Goal: Information Seeking & Learning: Understand process/instructions

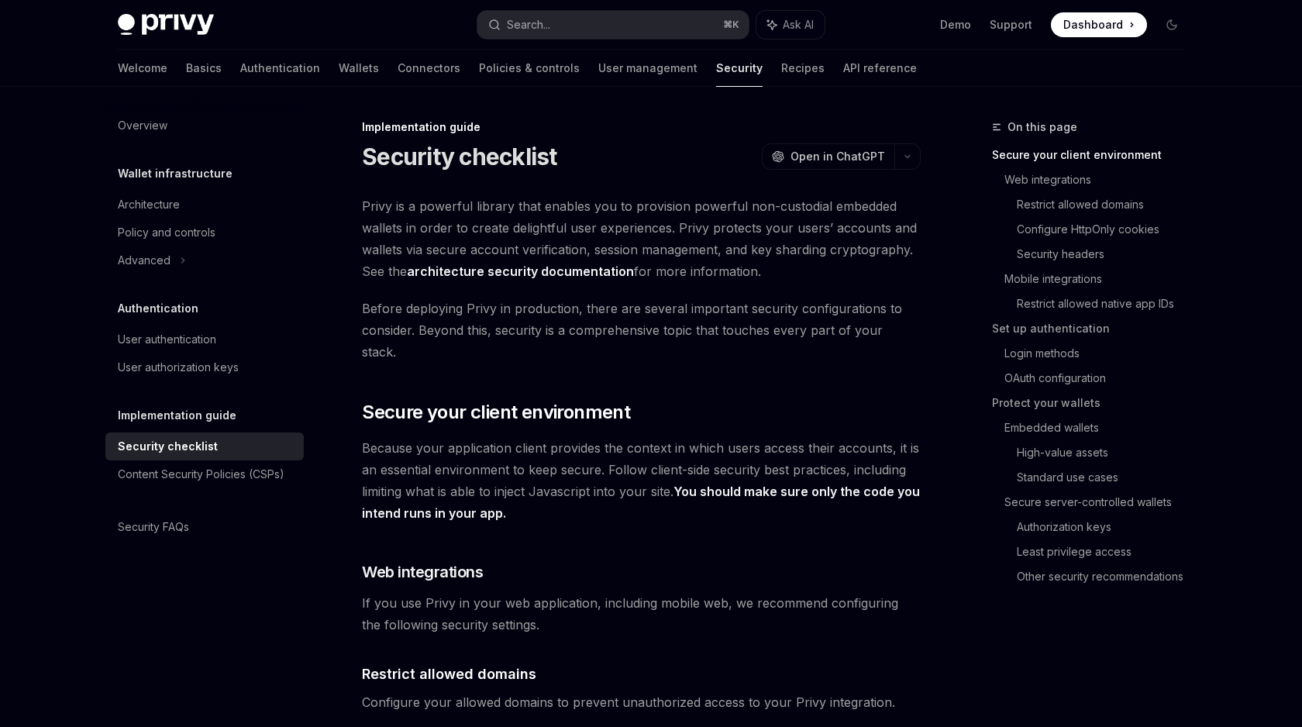
click at [404, 169] on h1 "Security checklist" at bounding box center [459, 157] width 195 height 28
click at [412, 150] on h1 "Security checklist" at bounding box center [459, 157] width 195 height 28
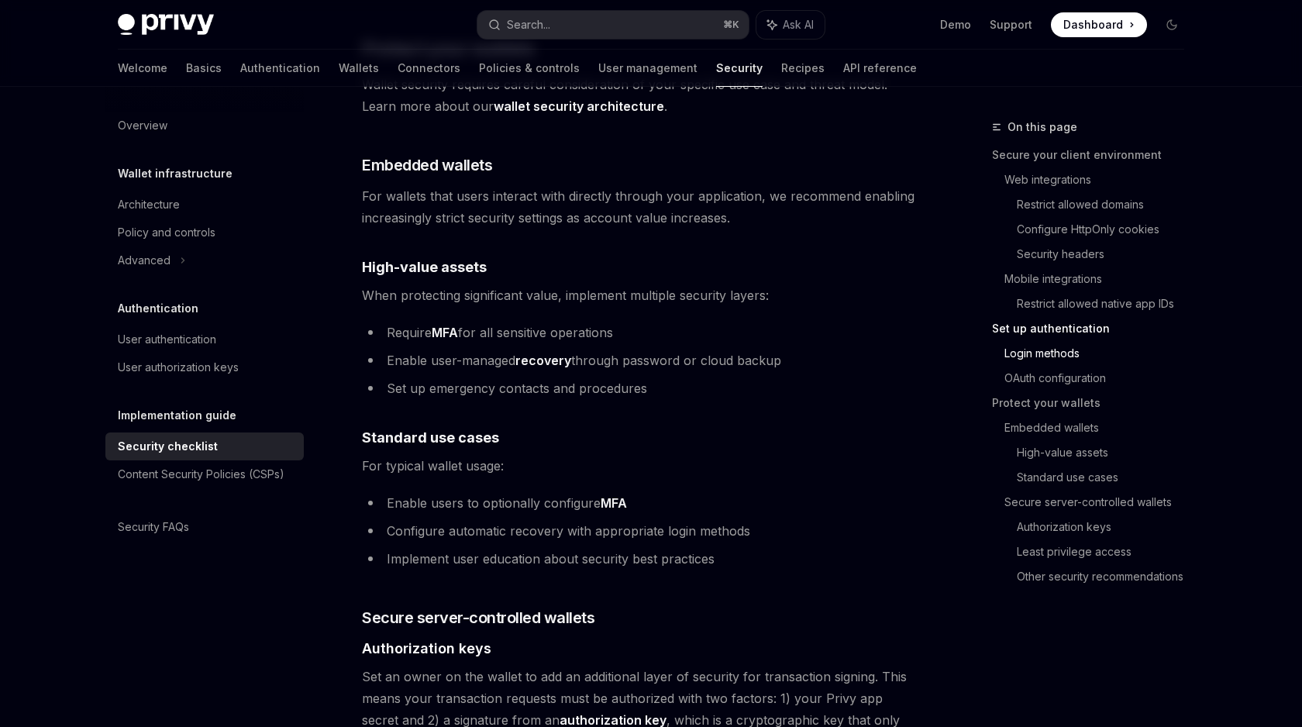
scroll to position [2142, 0]
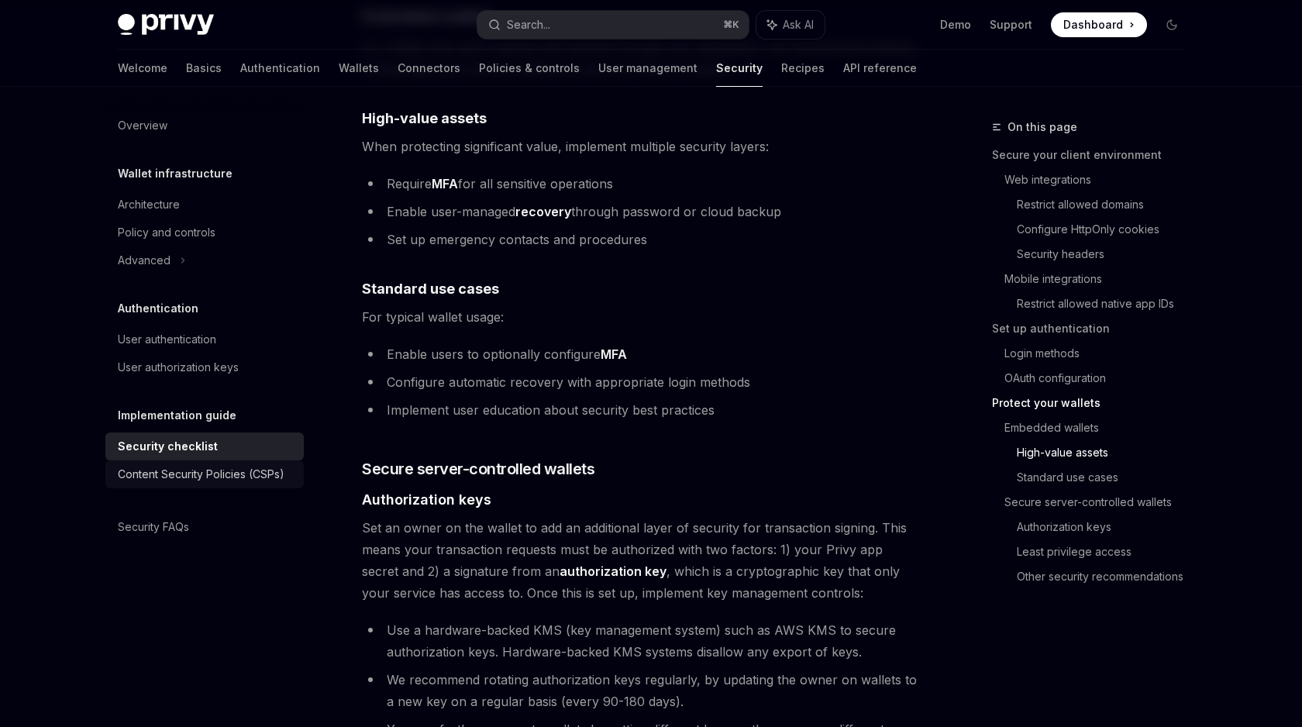
click at [203, 484] on link "Content Security Policies (CSPs)" at bounding box center [204, 474] width 198 height 28
type textarea "*"
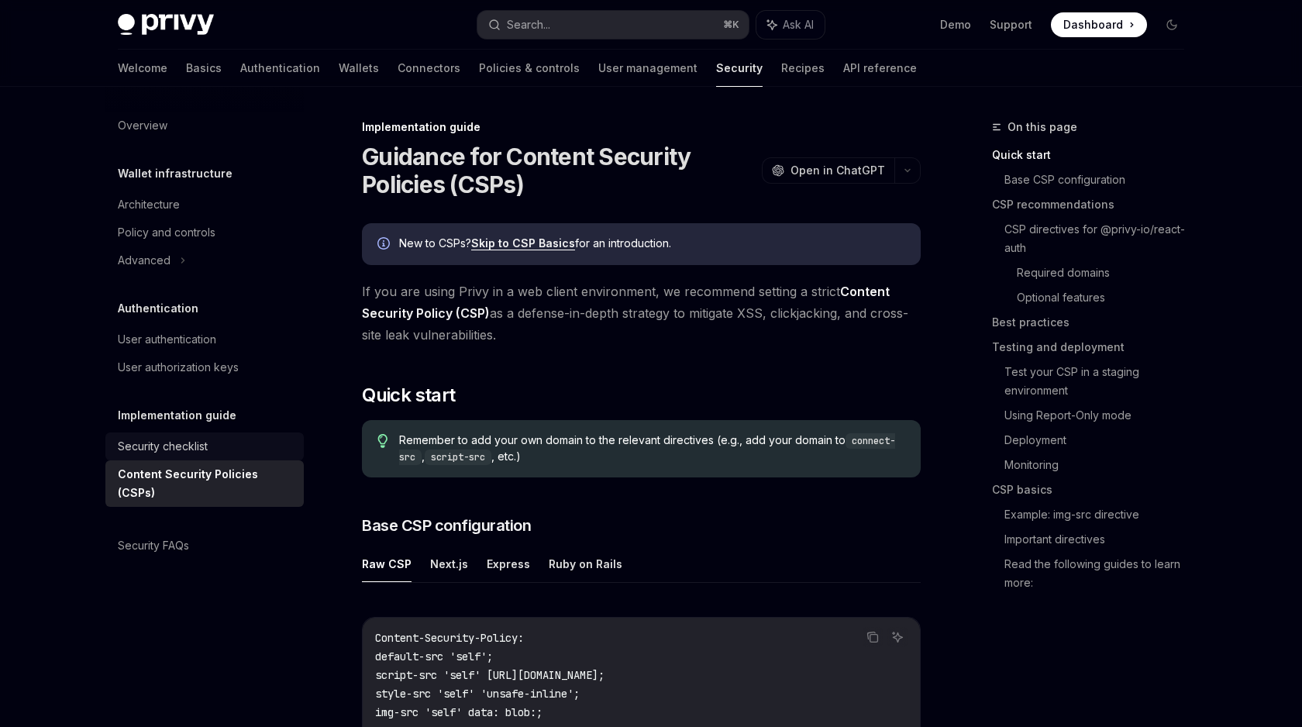
click at [211, 439] on div "Security checklist" at bounding box center [206, 446] width 177 height 19
type textarea "*"
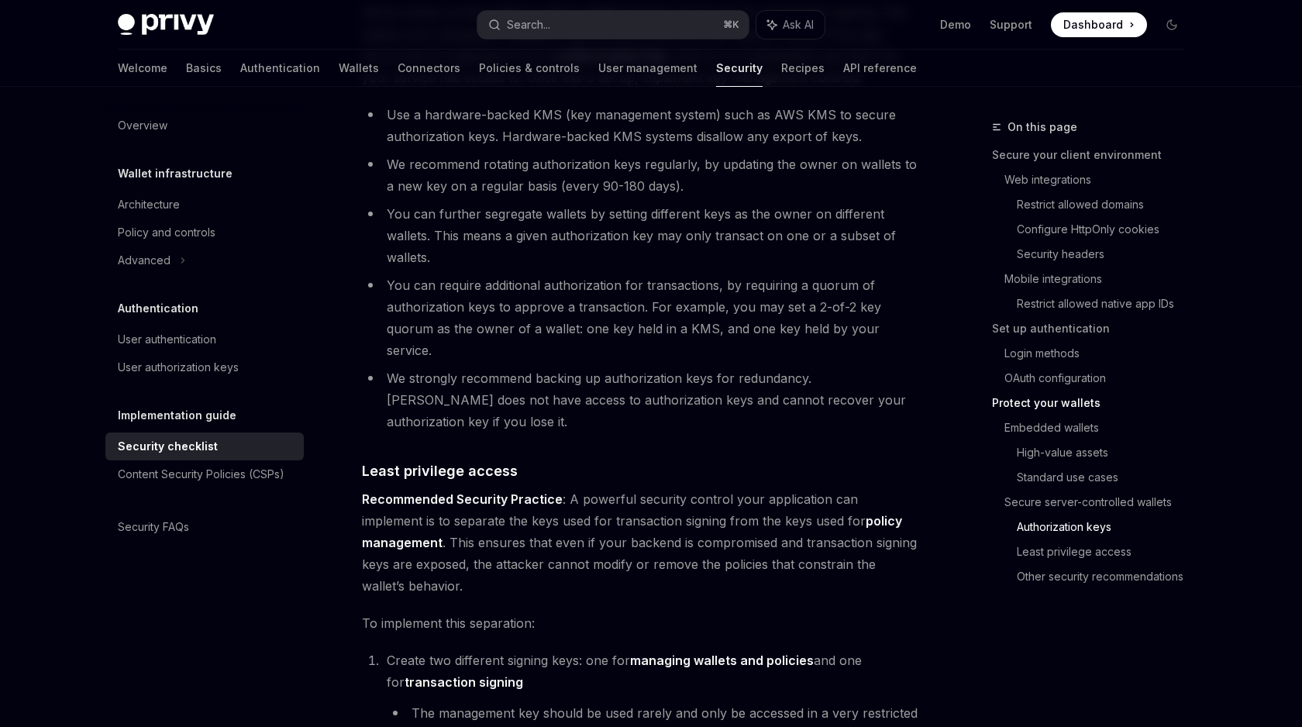
scroll to position [3480, 0]
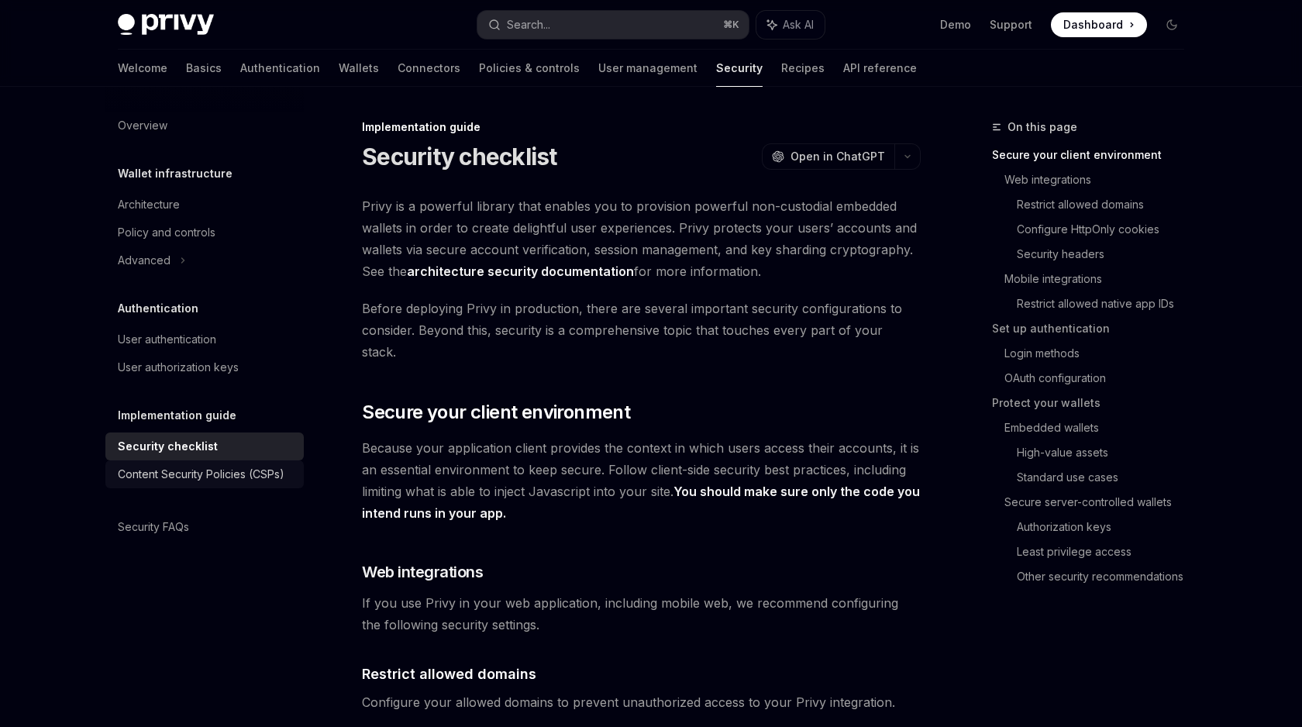
click at [278, 472] on div "Content Security Policies (CSPs)" at bounding box center [201, 474] width 167 height 19
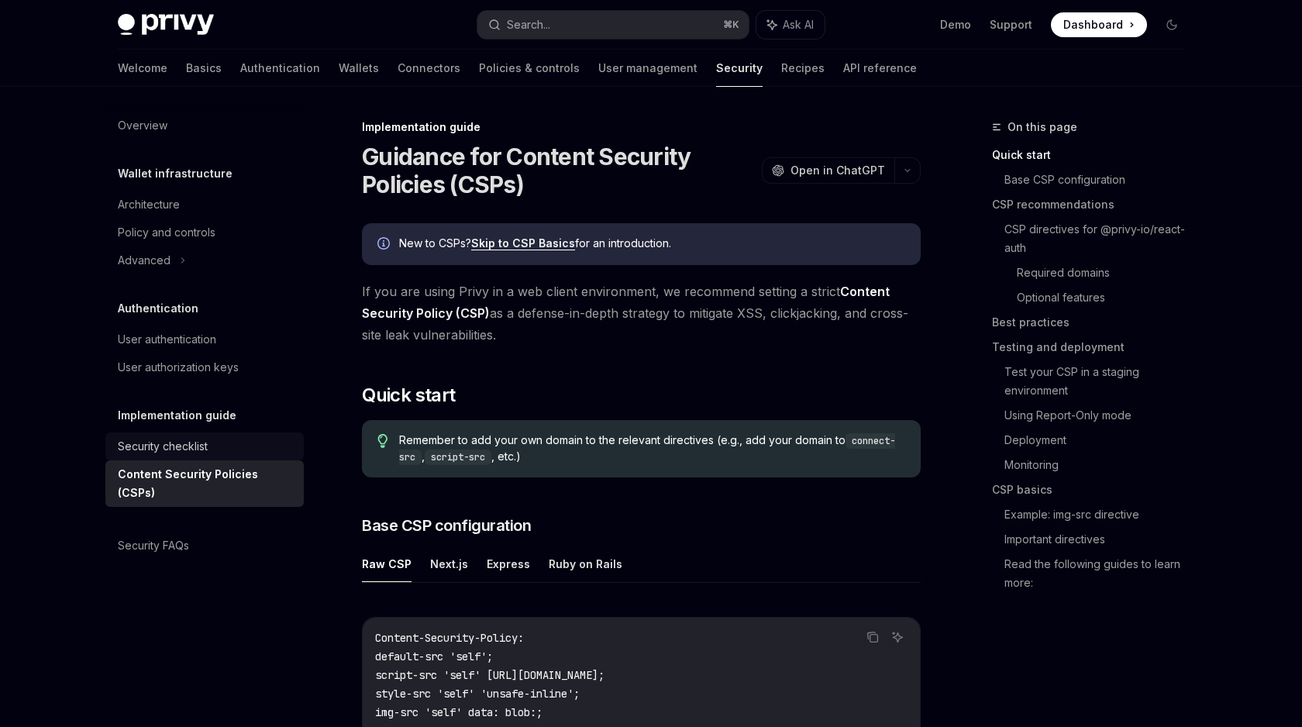
click at [235, 443] on div "Security checklist" at bounding box center [206, 446] width 177 height 19
type textarea "*"
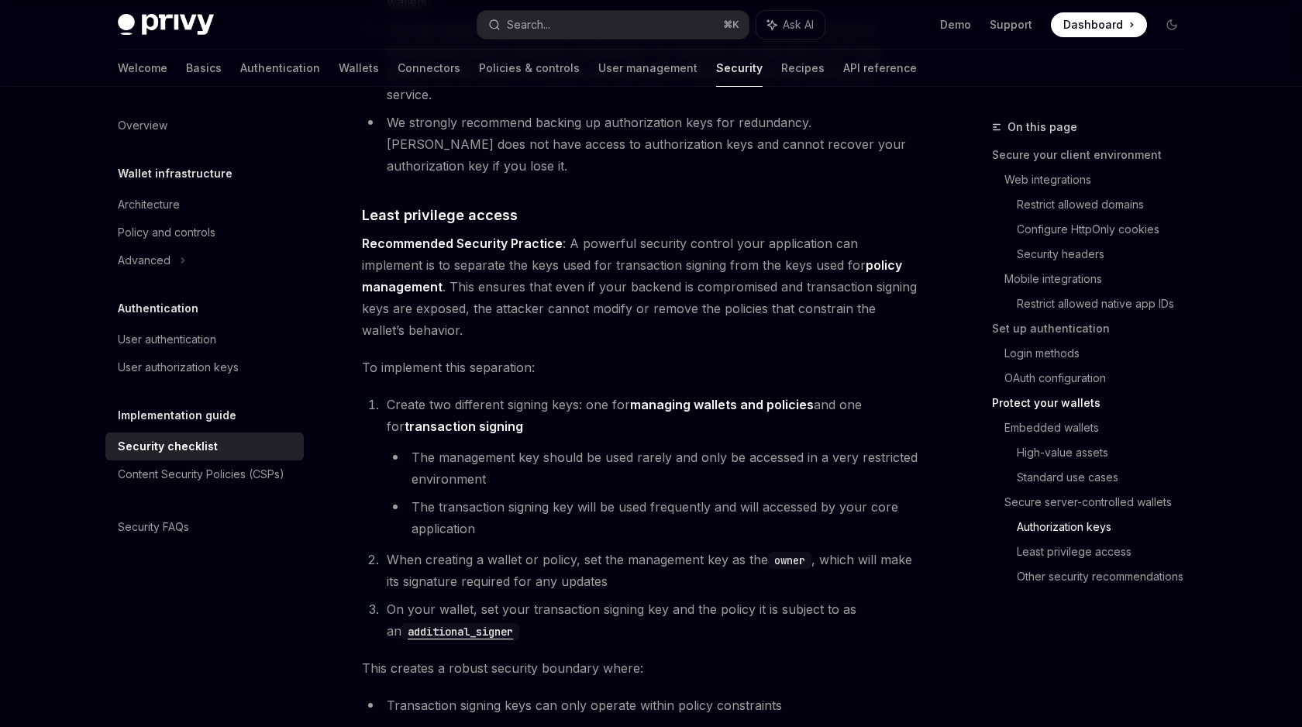
scroll to position [3480, 0]
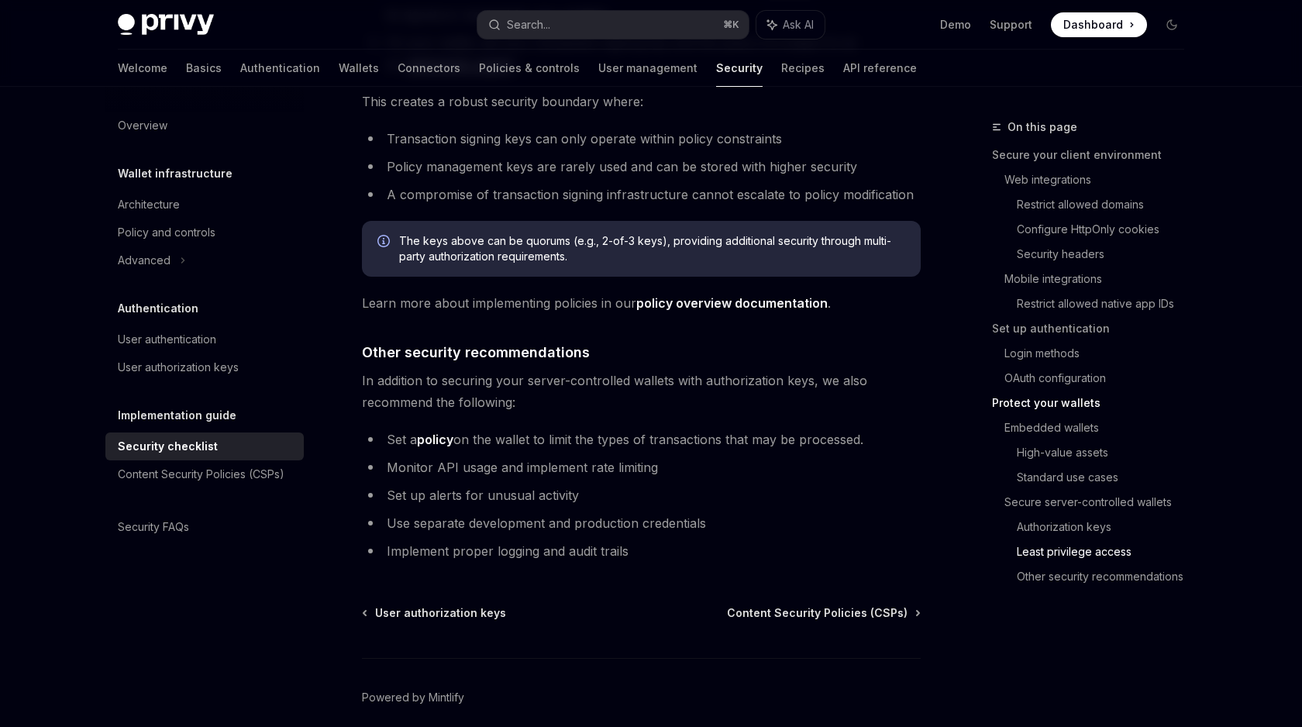
click at [497, 370] on span "In addition to securing your server-controlled wallets with authorization keys,…" at bounding box center [641, 391] width 559 height 43
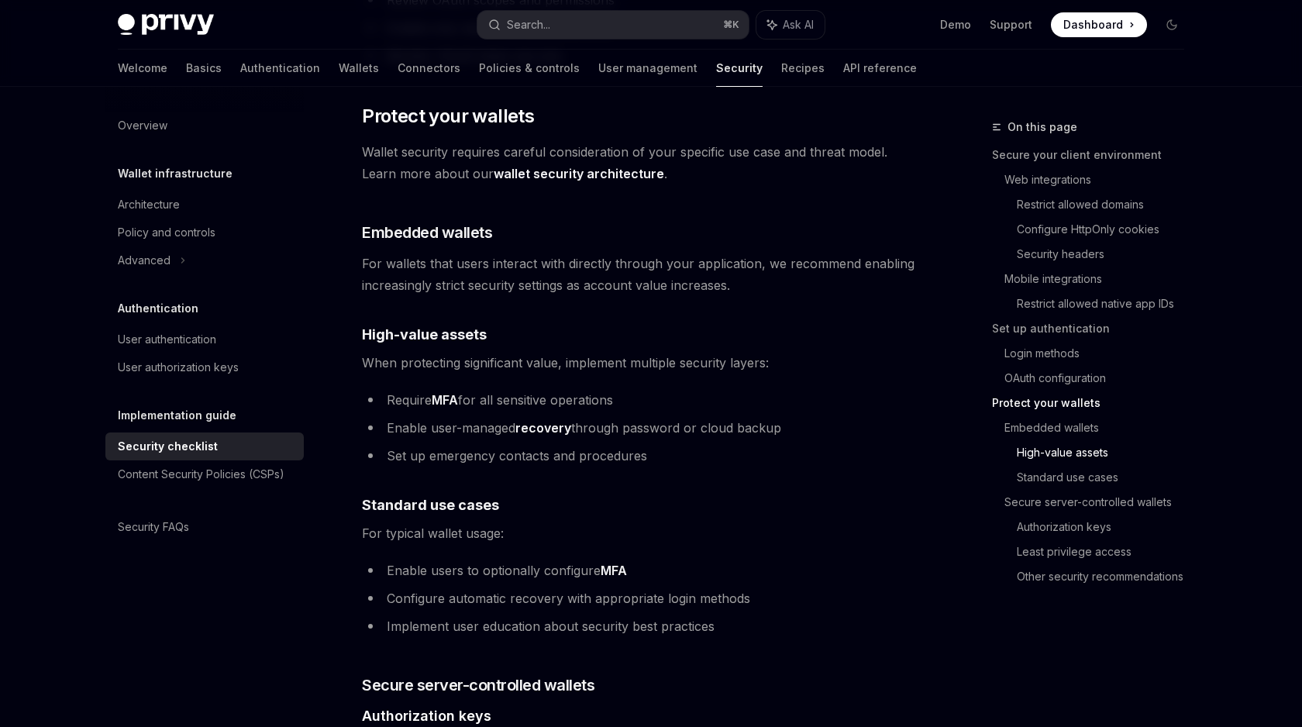
scroll to position [1715, 0]
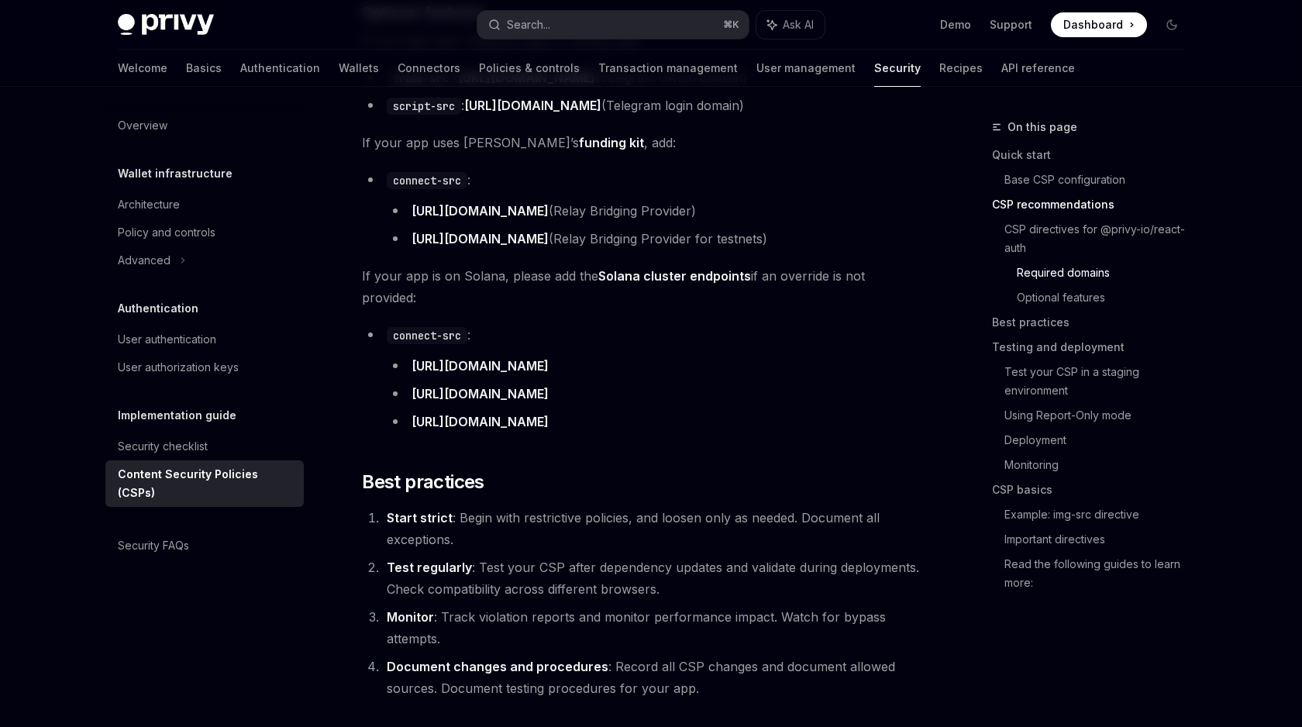
scroll to position [383, 0]
